Goal: Task Accomplishment & Management: Complete application form

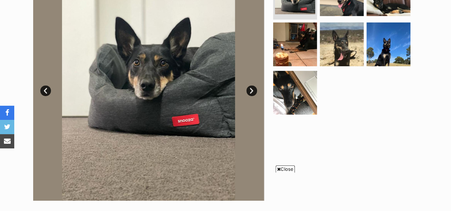
click at [286, 169] on span "Close" at bounding box center [285, 169] width 19 height 7
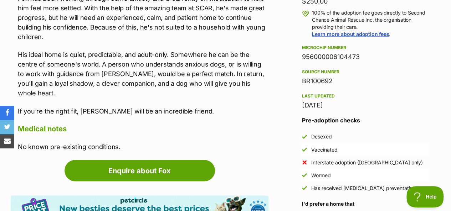
scroll to position [570, 0]
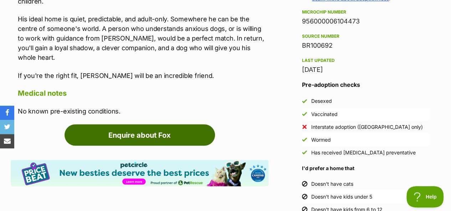
click at [142, 124] on link "Enquire about Fox" at bounding box center [140, 134] width 150 height 21
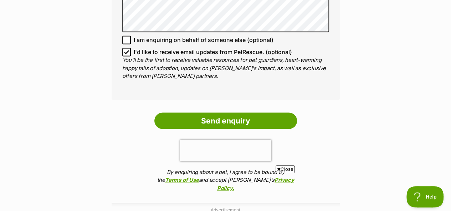
scroll to position [570, 0]
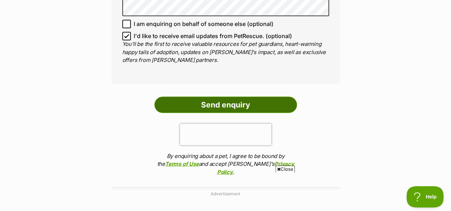
click at [227, 101] on input "Send enquiry" at bounding box center [225, 105] width 143 height 16
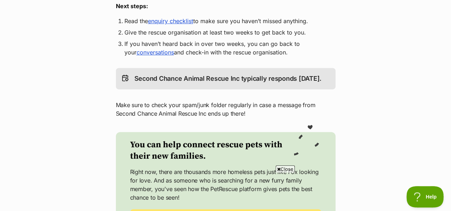
scroll to position [178, 0]
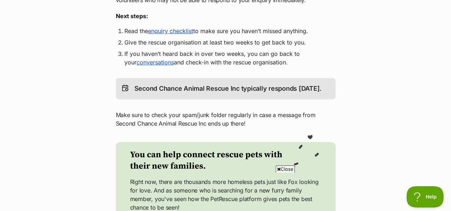
click at [175, 34] on link "enquiry checklist" at bounding box center [170, 30] width 45 height 7
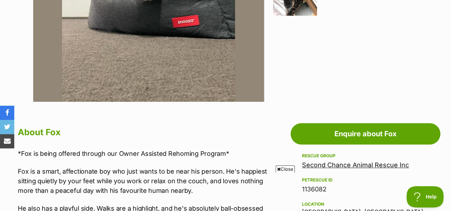
scroll to position [250, 0]
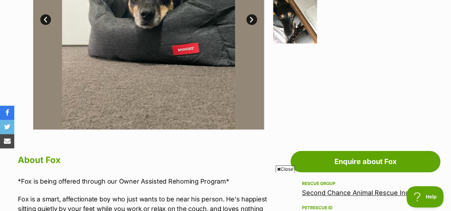
drag, startPoint x: 135, startPoint y: 145, endPoint x: 282, endPoint y: 169, distance: 148.1
click at [282, 169] on span "Close" at bounding box center [285, 169] width 19 height 7
